Goal: Task Accomplishment & Management: Use online tool/utility

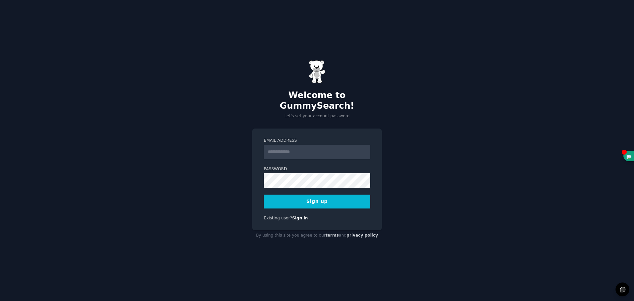
click at [277, 147] on input "Email Address" at bounding box center [317, 152] width 106 height 15
type input "**********"
click at [248, 171] on div "**********" at bounding box center [317, 150] width 634 height 301
click at [250, 178] on div "**********" at bounding box center [317, 150] width 634 height 301
click at [291, 195] on button "Sign up" at bounding box center [317, 202] width 106 height 14
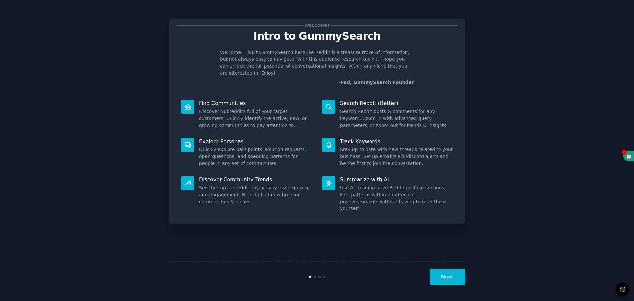
click at [444, 275] on button "Next" at bounding box center [447, 277] width 35 height 16
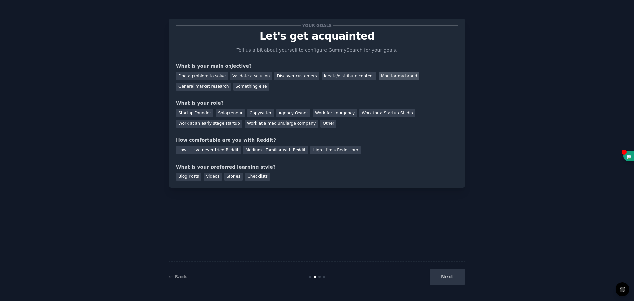
click at [381, 75] on div "Monitor my brand" at bounding box center [399, 76] width 41 height 8
click at [315, 114] on div "Work for an Agency" at bounding box center [335, 113] width 44 height 8
click at [327, 154] on div "High - I'm a Reddit pro" at bounding box center [336, 150] width 50 height 8
click at [188, 175] on div "Blog Posts" at bounding box center [188, 177] width 25 height 8
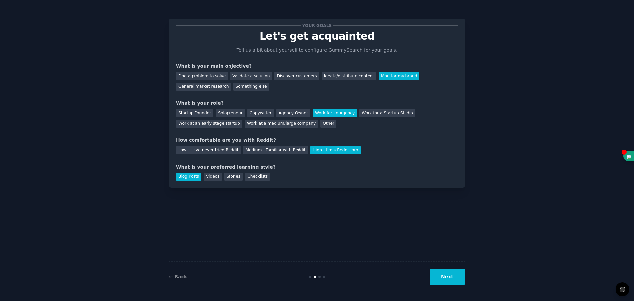
click at [453, 279] on button "Next" at bounding box center [447, 277] width 35 height 16
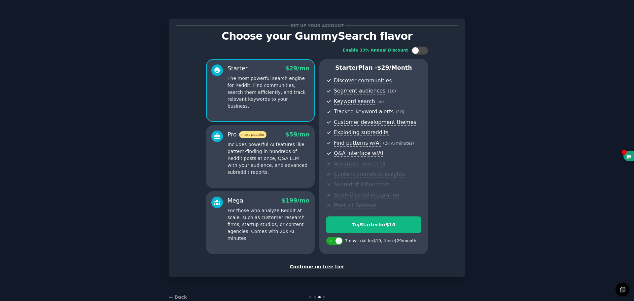
click at [322, 265] on div "Continue on free tier" at bounding box center [317, 266] width 282 height 7
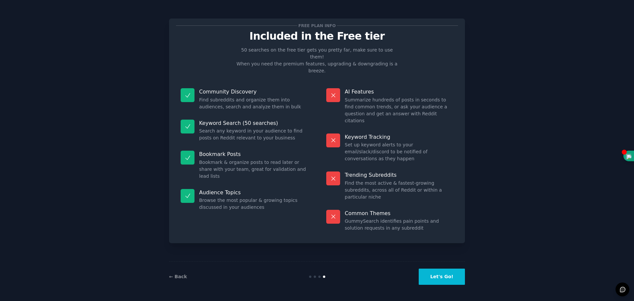
click at [452, 271] on button "Let's Go!" at bounding box center [442, 277] width 46 height 16
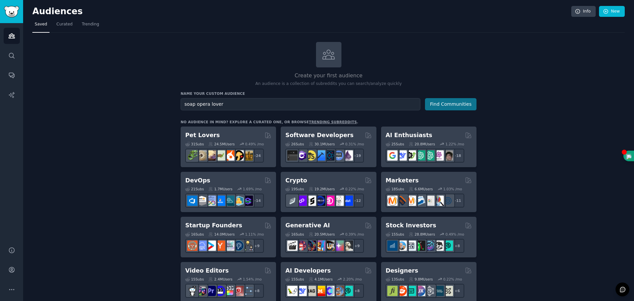
type input "soap opera lover"
click at [461, 103] on button "Find Communities" at bounding box center [451, 104] width 52 height 12
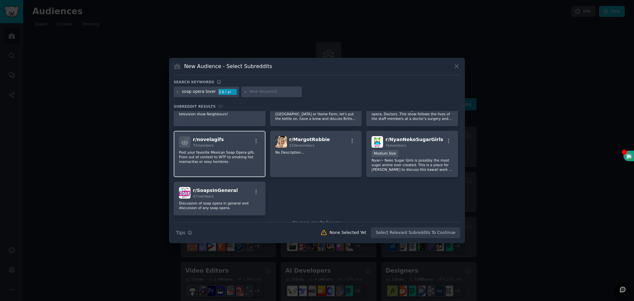
scroll to position [83, 0]
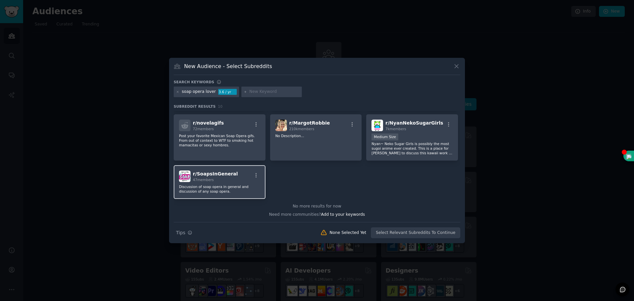
click at [224, 176] on span "r/ SoapsInGeneral" at bounding box center [215, 173] width 45 height 5
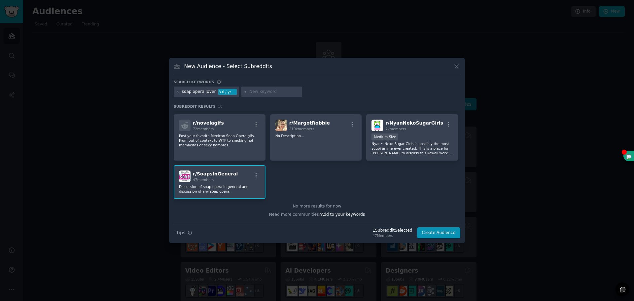
click at [261, 90] on input "text" at bounding box center [274, 92] width 50 height 6
type input "beyond the gates"
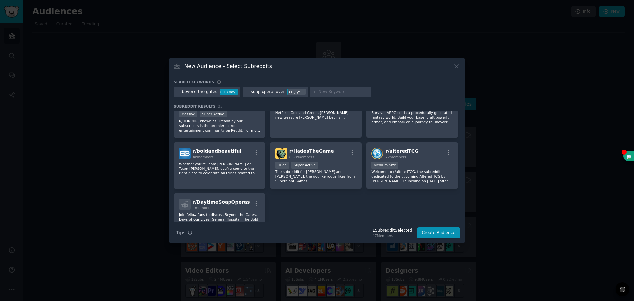
scroll to position [334, 0]
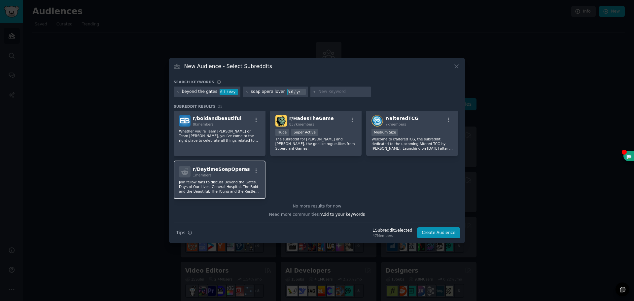
click at [190, 171] on div at bounding box center [185, 172] width 12 height 12
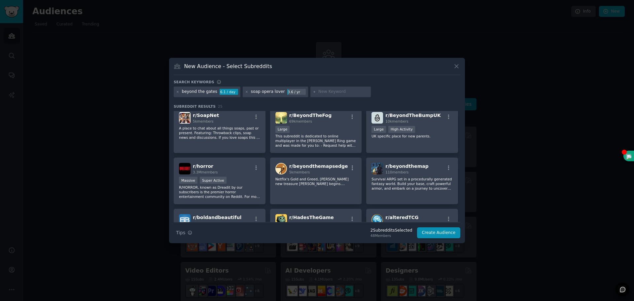
scroll to position [202, 0]
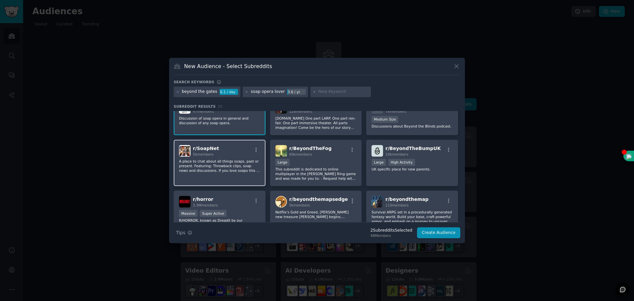
click at [199, 165] on p "A place to chat about all things soaps, past or present. Featuring: Throwback c…" at bounding box center [219, 166] width 81 height 14
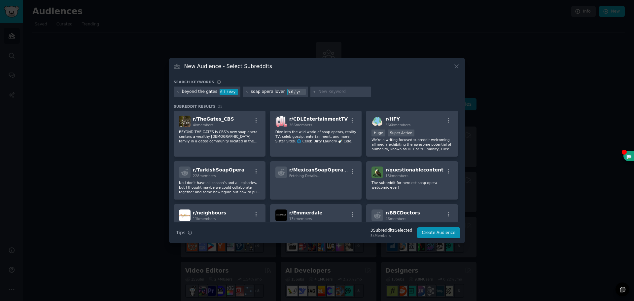
scroll to position [0, 0]
click at [321, 91] on input "text" at bounding box center [343, 92] width 50 height 6
type input "bold and beautiful"
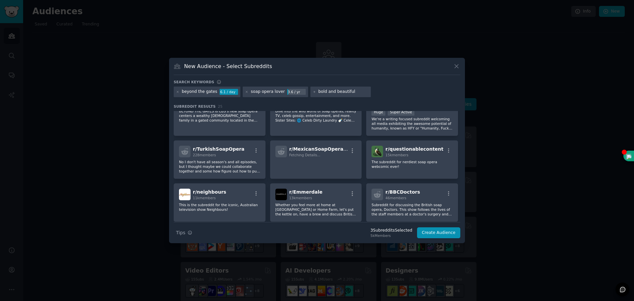
scroll to position [33, 0]
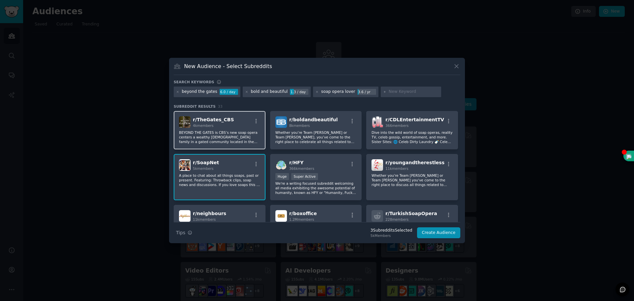
click at [190, 121] on img at bounding box center [185, 122] width 12 height 12
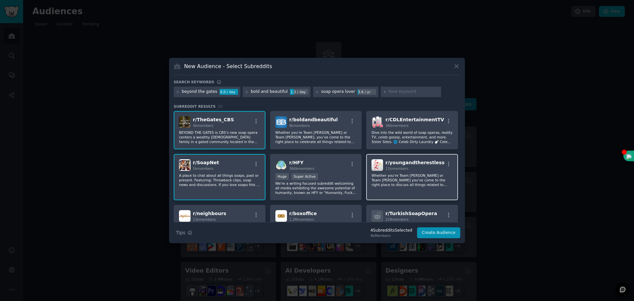
click at [423, 168] on div "11k members" at bounding box center [414, 168] width 59 height 5
click at [312, 126] on div "8k members" at bounding box center [313, 125] width 49 height 5
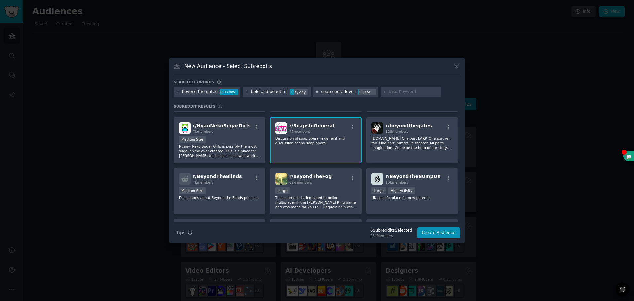
scroll to position [231, 0]
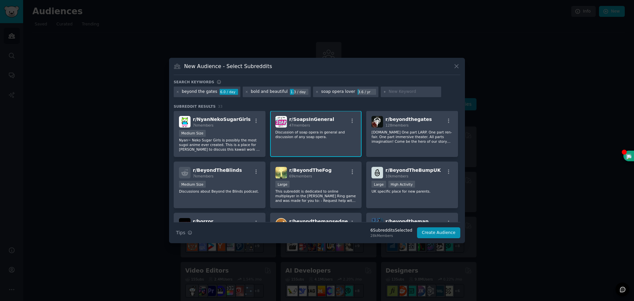
click at [323, 130] on p "Discussion of soap opera in general and discussion of any soap opera." at bounding box center [315, 134] width 81 height 9
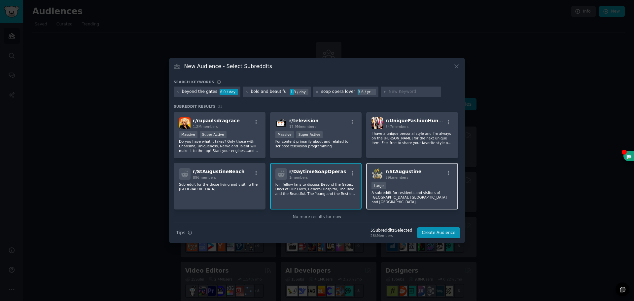
scroll to position [435, 0]
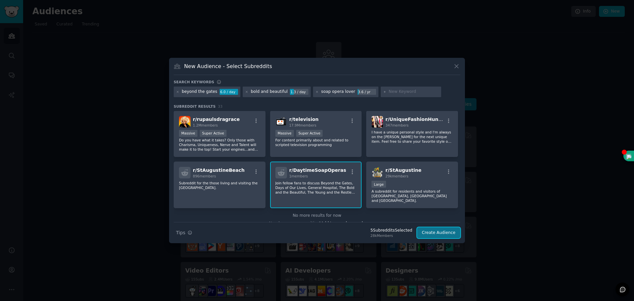
click at [443, 231] on button "Create Audience" at bounding box center [439, 232] width 44 height 11
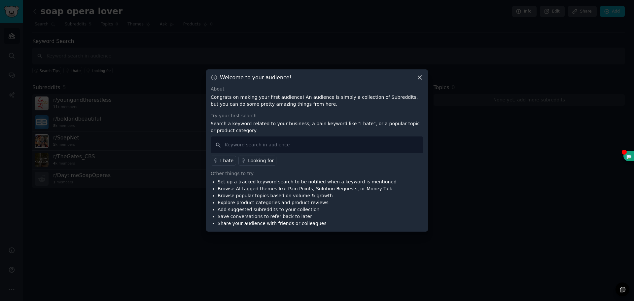
click at [422, 77] on icon at bounding box center [420, 77] width 7 height 7
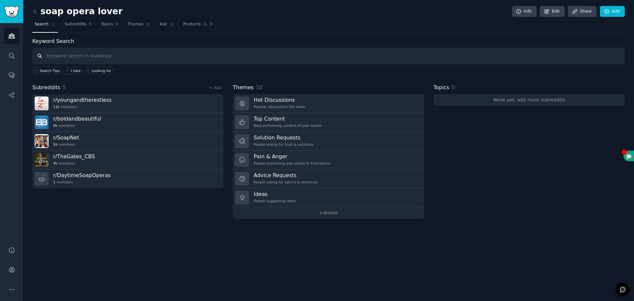
click at [58, 56] on input "text" at bounding box center [328, 56] width 593 height 17
type input "bored"
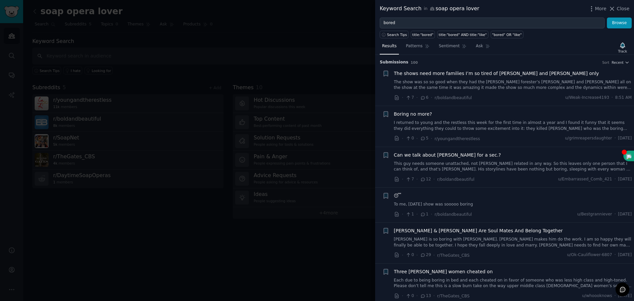
click at [169, 248] on div at bounding box center [317, 150] width 634 height 301
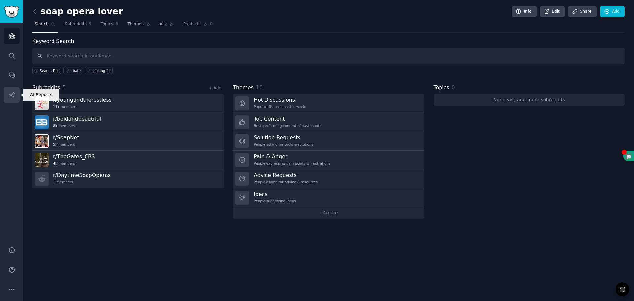
click at [14, 95] on icon "Sidebar" at bounding box center [11, 94] width 7 height 7
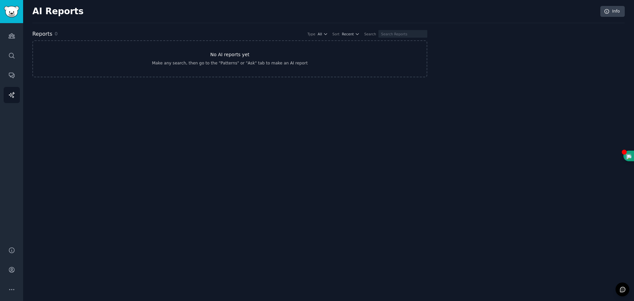
click at [238, 44] on link "No AI reports yet Make any search, then go to the "Patterns" or "Ask" tab to ma…" at bounding box center [229, 58] width 395 height 37
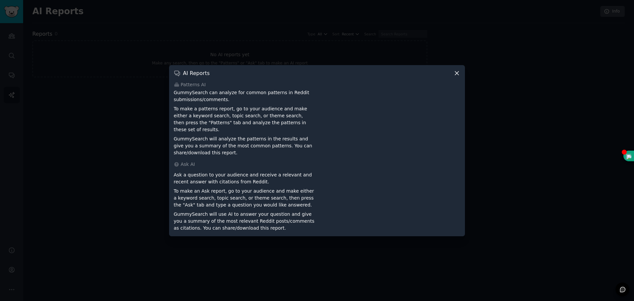
click at [457, 73] on icon at bounding box center [457, 73] width 7 height 7
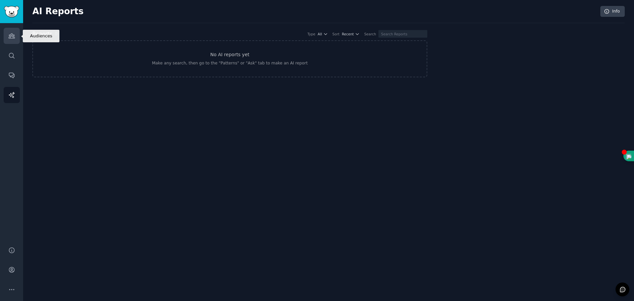
click at [13, 39] on icon "Sidebar" at bounding box center [11, 35] width 7 height 7
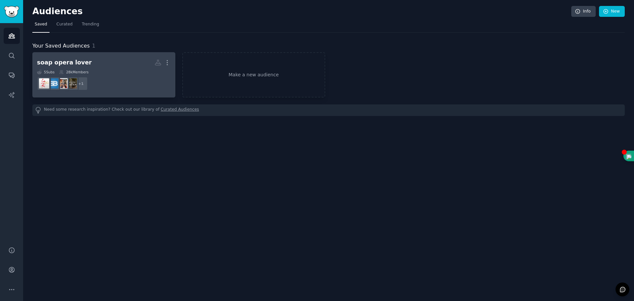
click at [131, 70] on div "5 Sub s 28k Members" at bounding box center [104, 72] width 134 height 5
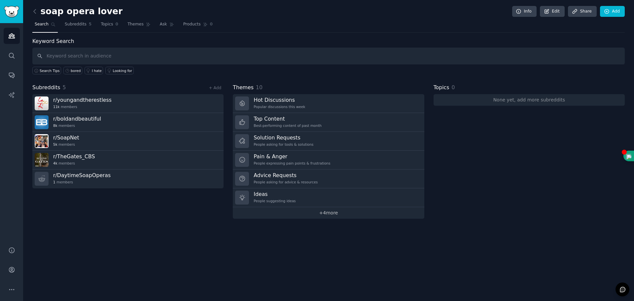
click at [333, 218] on link "+ 4 more" at bounding box center [328, 213] width 191 height 12
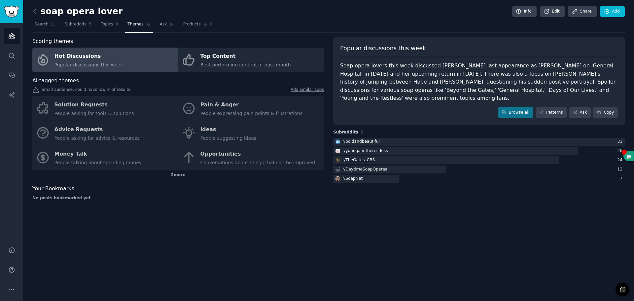
click at [68, 134] on div "Solution Requests People asking for tools & solutions Pain & Anger People expre…" at bounding box center [178, 133] width 292 height 74
click at [41, 131] on div "Solution Requests People asking for tools & solutions Pain & Anger People expre…" at bounding box center [178, 133] width 292 height 74
click at [69, 106] on div "Solution Requests People asking for tools & solutions Pain & Anger People expre…" at bounding box center [178, 133] width 292 height 74
click at [216, 105] on div "Solution Requests People asking for tools & solutions Pain & Anger People expre…" at bounding box center [178, 133] width 292 height 74
